Goal: Task Accomplishment & Management: Complete application form

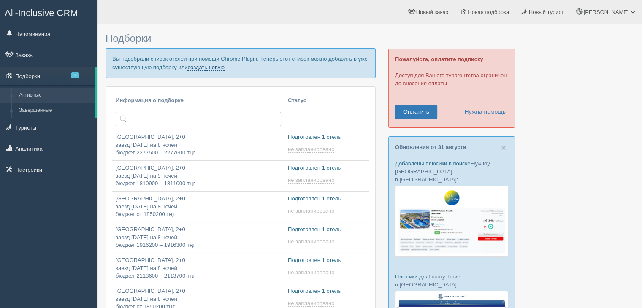
click at [204, 64] on link "создать новую" at bounding box center [206, 67] width 37 height 7
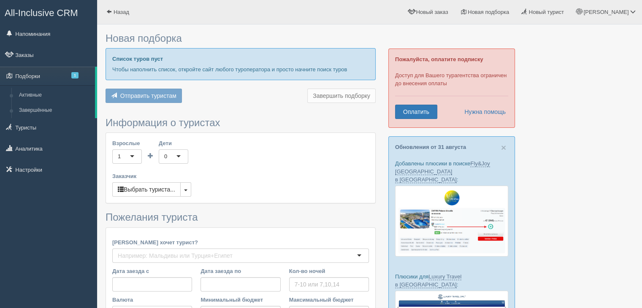
type input "8"
type input "1055400"
type input "1055500"
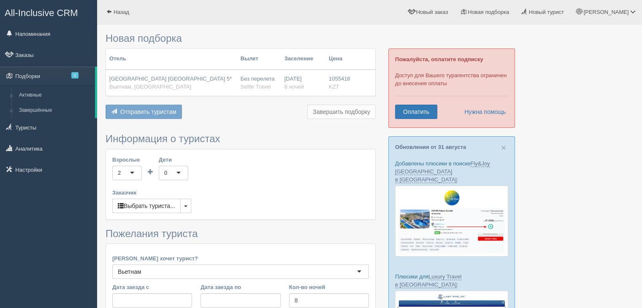
scroll to position [174, 0]
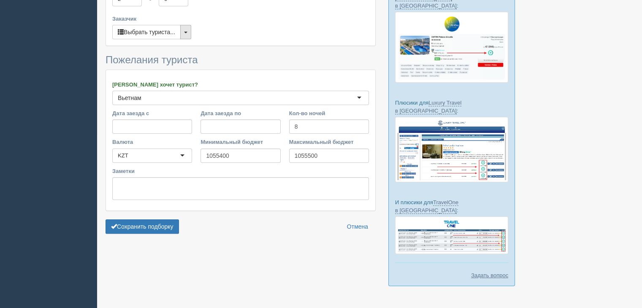
click at [189, 31] on button "button" at bounding box center [185, 32] width 11 height 14
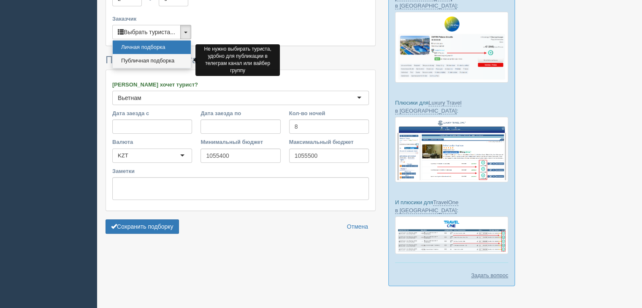
click at [157, 61] on link "Публичная подборка" at bounding box center [152, 61] width 78 height 14
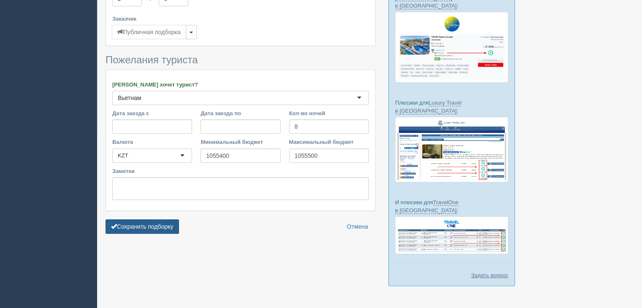
click at [149, 226] on button "Сохранить подборку" at bounding box center [142, 227] width 73 height 14
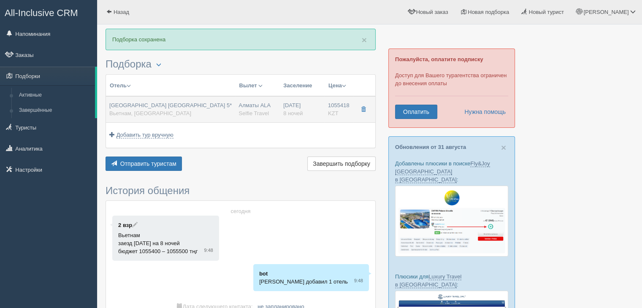
click at [203, 112] on div "Vinpearl Resort & Spa Nha Trang Bay 5* Вьетнам, Hon Tre Island" at bounding box center [170, 110] width 122 height 16
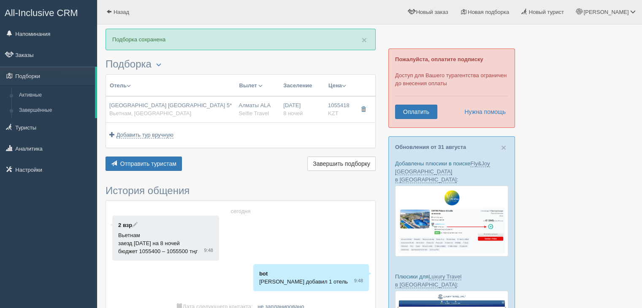
type input "[GEOGRAPHIC_DATA] [GEOGRAPHIC_DATA] 5*"
type input "Вьетнам"
type input "Hon Tre Island"
type input "1055418.00"
type input "Алматы ALA"
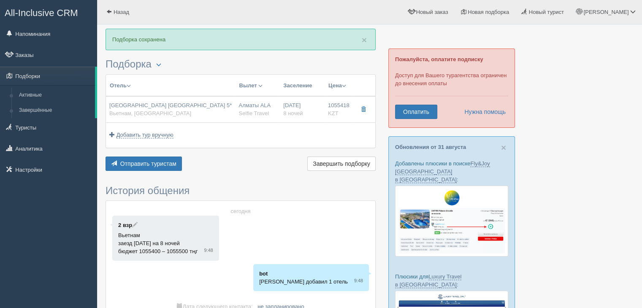
type input "Нячанг Камрань CXR"
type input "23:00"
type input "08:30"
type input "SCAT"
type input "10:30"
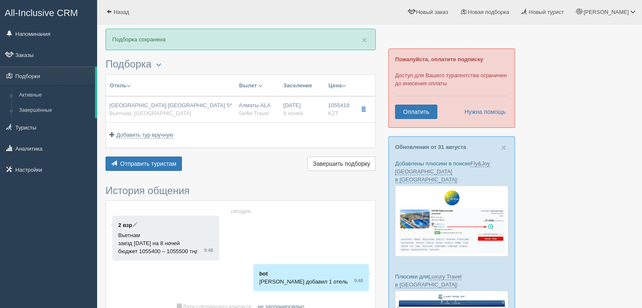
type input "15:30"
type input "8"
type input "Deluxe"
type input "FB"
type input "Selfie Travel"
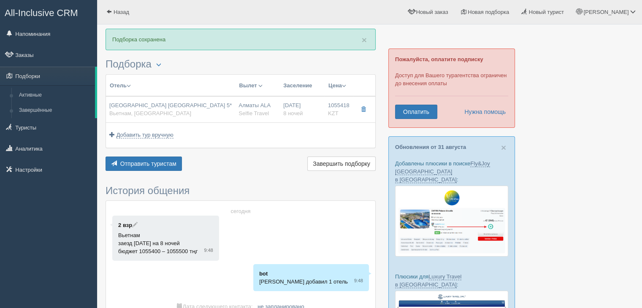
type input "https://b2b.selfietravel.kz/hotels?samo_action=hotel&HOTELINC=12708"
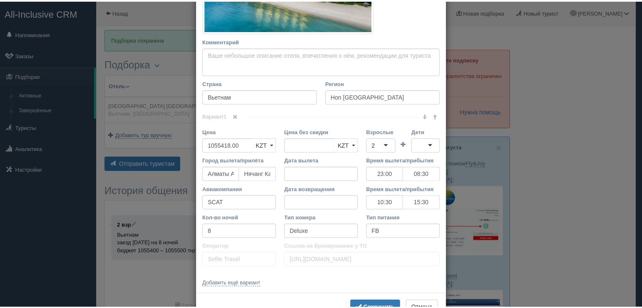
scroll to position [242, 0]
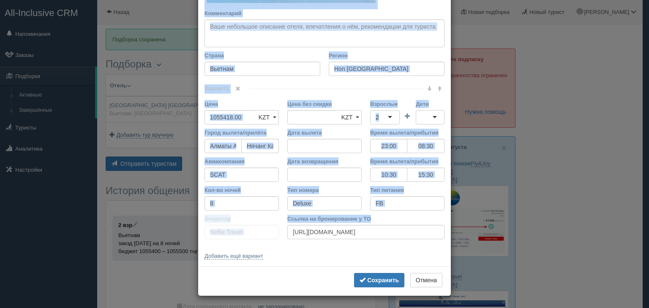
drag, startPoint x: 198, startPoint y: 46, endPoint x: 357, endPoint y: 240, distance: 250.2
click at [357, 240] on div "Название отеля Vinpearl Resort & Spa Nha Trang Bay 5* Ссылка на отель для турис…" at bounding box center [324, 31] width 253 height 471
copy div "Название отеля Ссылка на отель для туриста Фото отеля (ссылка на картинку) Не у…"
click at [427, 280] on button "Отмена" at bounding box center [426, 280] width 32 height 14
